Goal: Navigation & Orientation: Find specific page/section

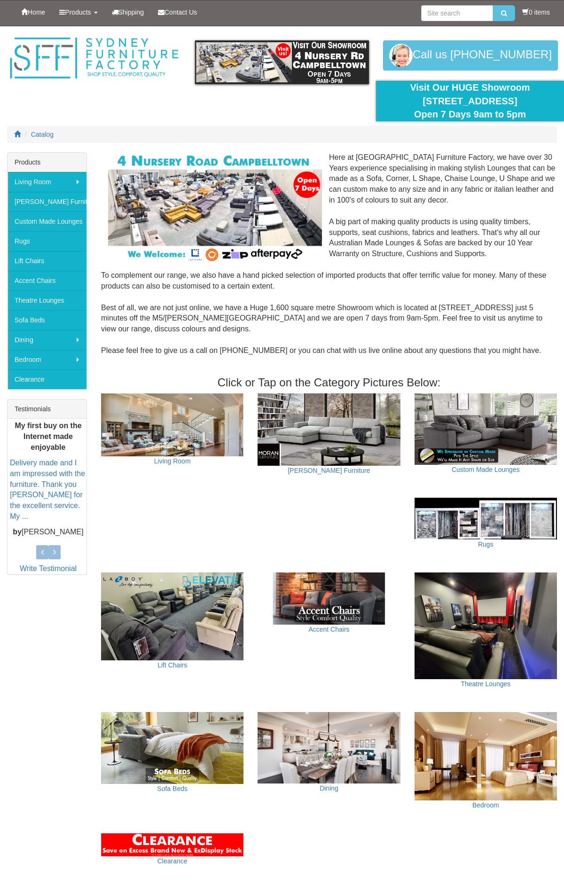
scroll to position [419, 0]
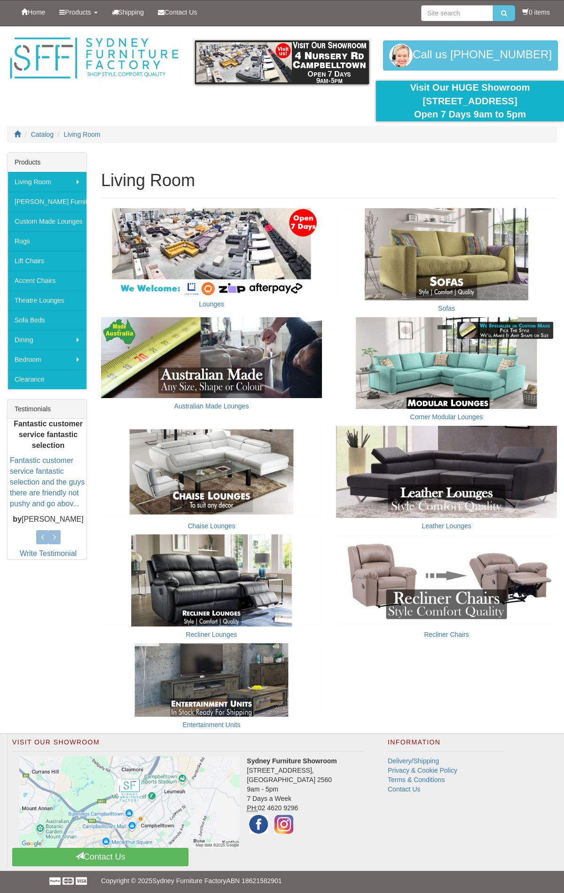
scroll to position [2, 0]
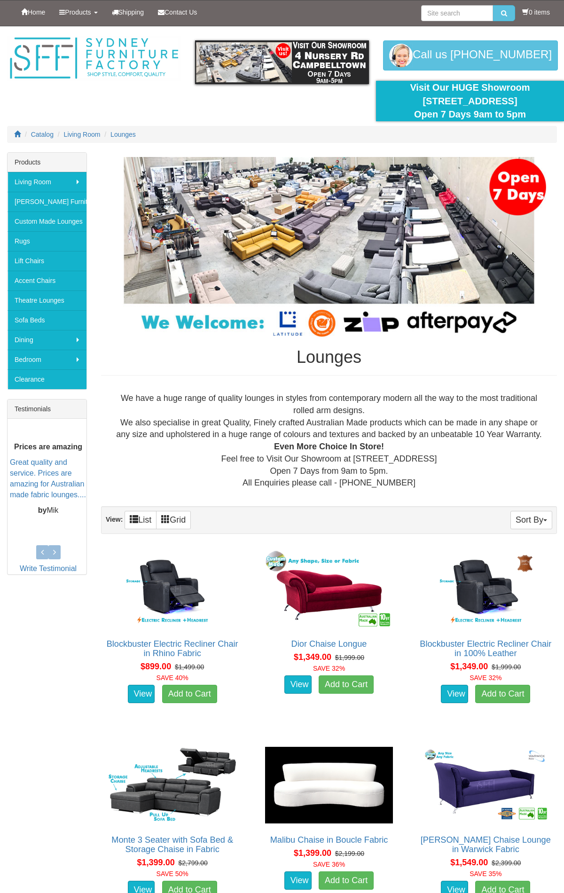
scroll to position [7091, 0]
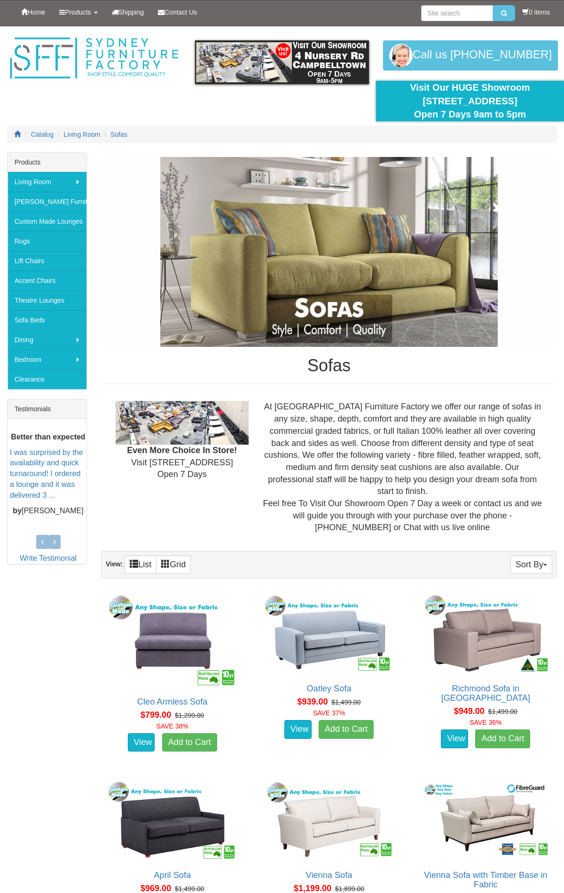
scroll to position [1925, 0]
